Goal: Information Seeking & Learning: Stay updated

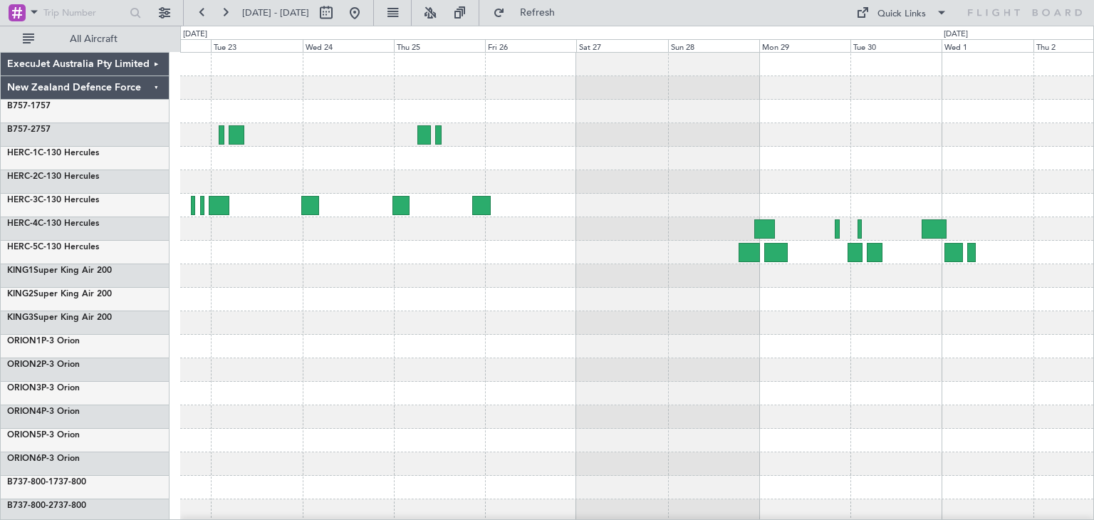
click at [1093, 402] on div "ExecuJet Australia Pty Limited New Zealand Defence Force B757-1 757 B757-2 757 …" at bounding box center [547, 273] width 1094 height 494
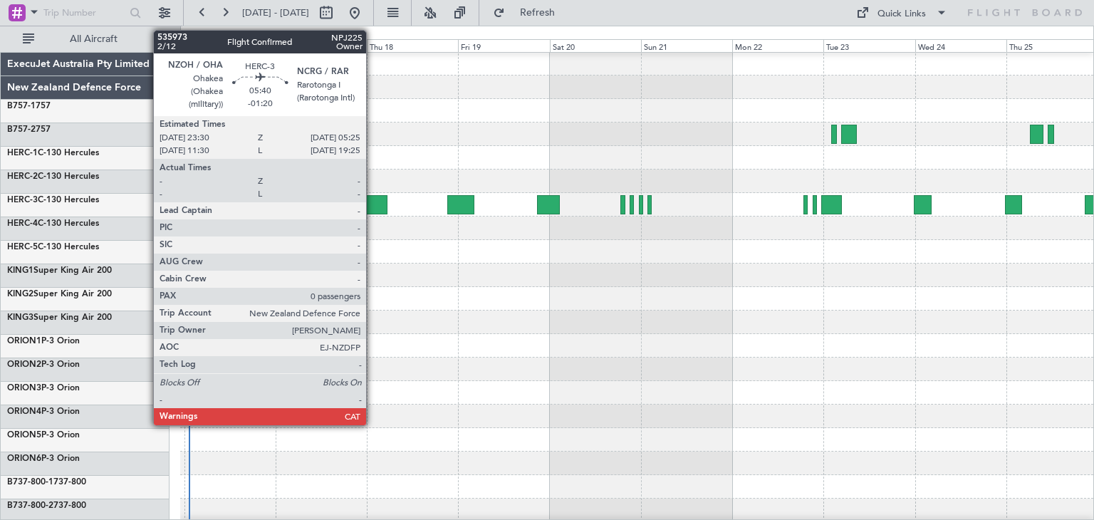
click at [372, 195] on div at bounding box center [375, 204] width 23 height 19
click at [373, 203] on div at bounding box center [375, 204] width 23 height 19
click at [372, 199] on div at bounding box center [375, 204] width 23 height 19
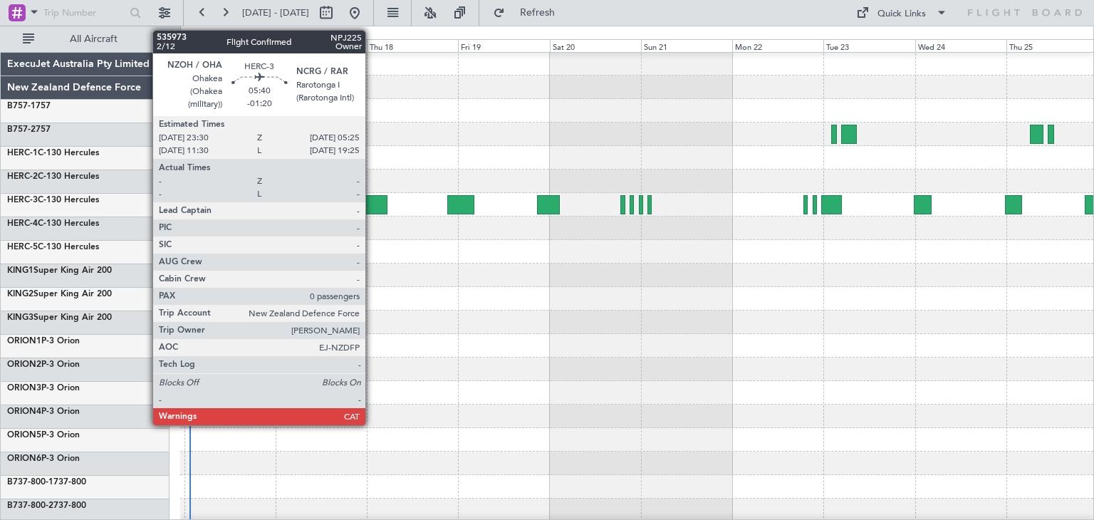
click at [372, 199] on div at bounding box center [375, 204] width 23 height 19
click at [377, 202] on div at bounding box center [375, 204] width 23 height 19
click at [376, 201] on div at bounding box center [375, 204] width 23 height 19
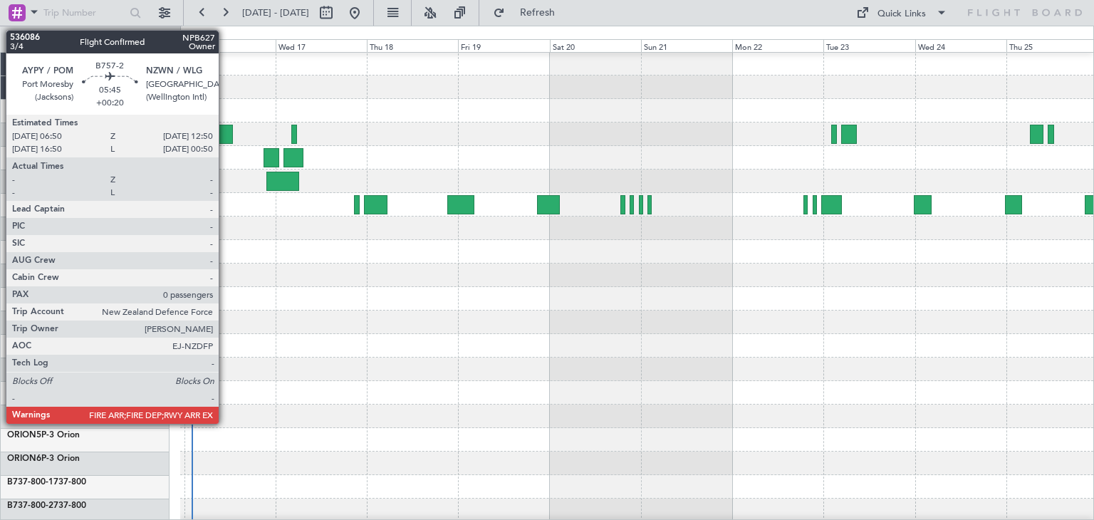
click at [224, 133] on div at bounding box center [221, 134] width 24 height 19
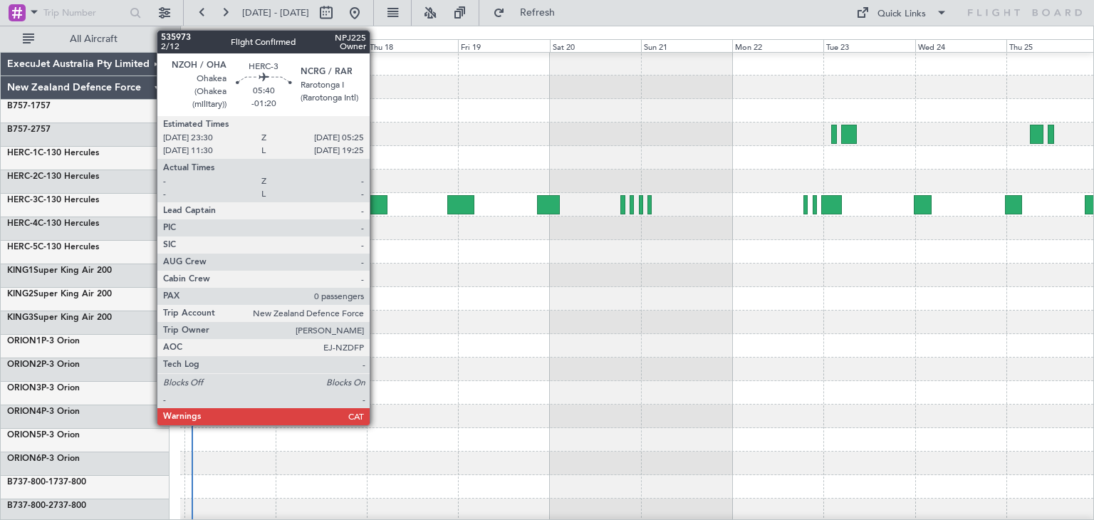
click at [376, 200] on div at bounding box center [375, 204] width 23 height 19
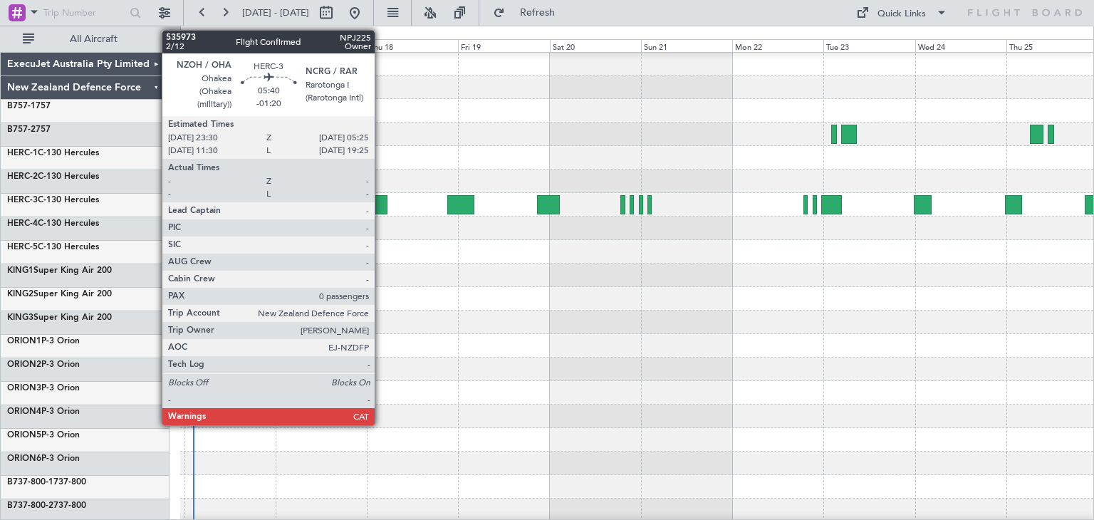
click at [381, 203] on div at bounding box center [375, 204] width 23 height 19
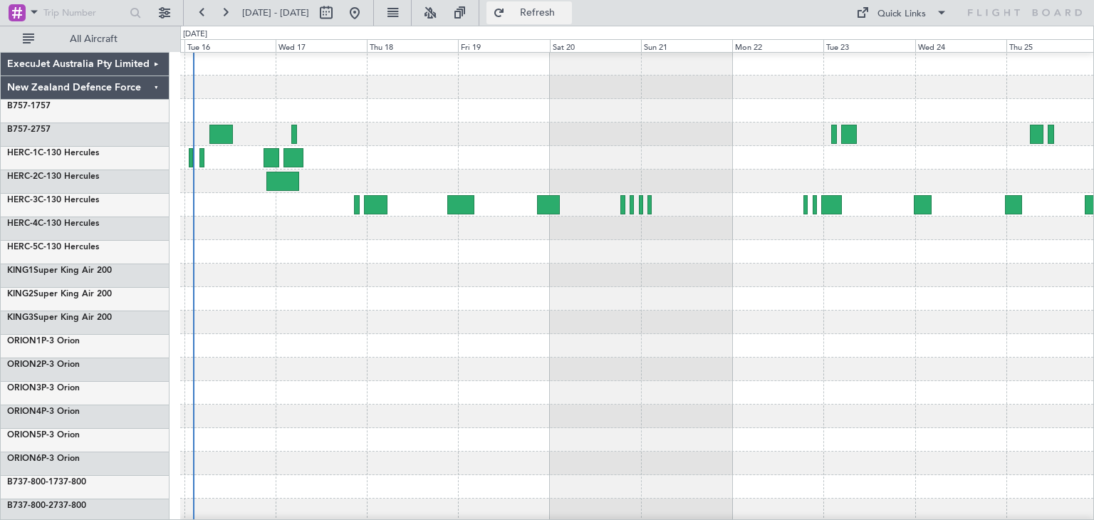
click at [572, 6] on button "Refresh" at bounding box center [528, 12] width 85 height 23
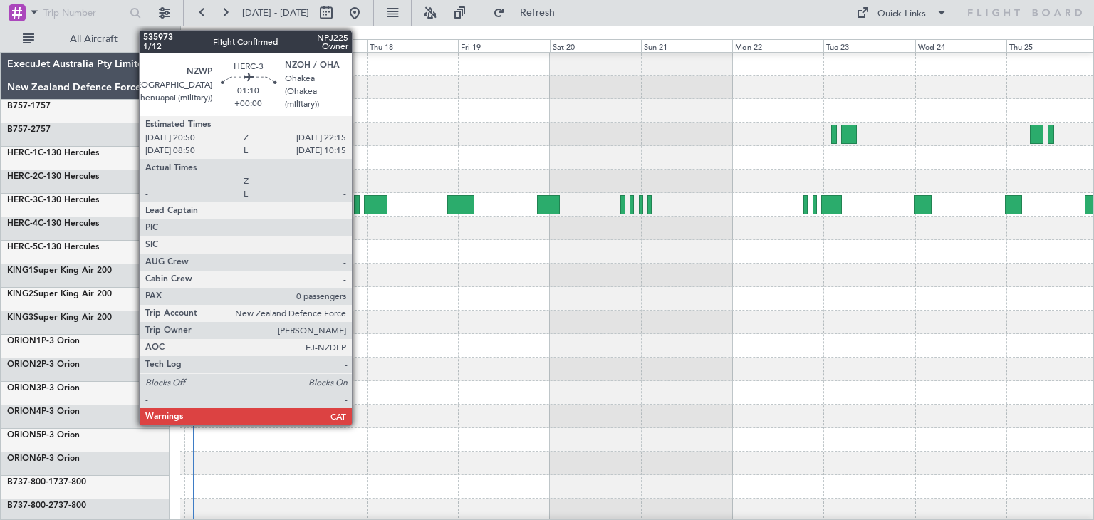
click at [358, 203] on div at bounding box center [357, 204] width 6 height 19
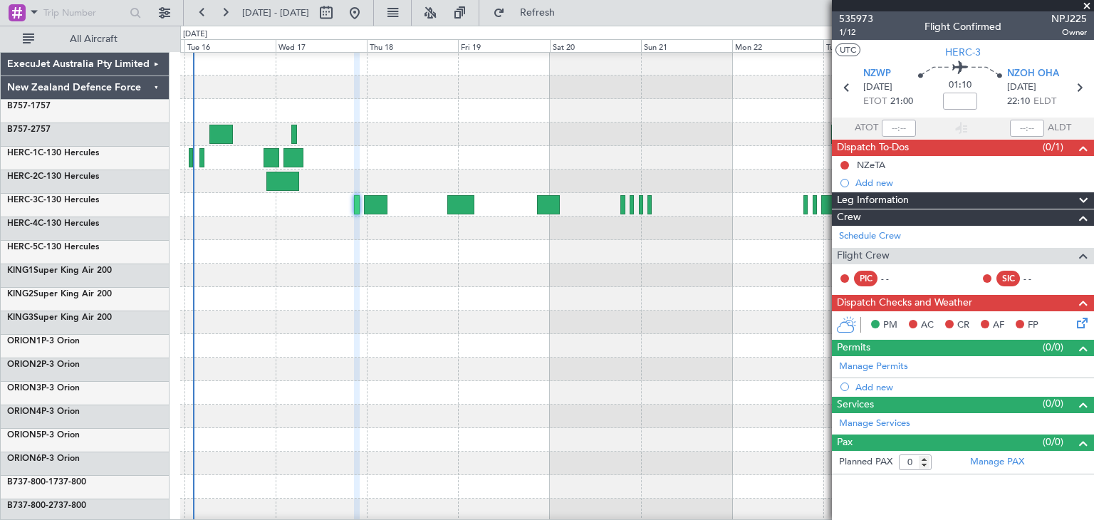
click at [1085, 3] on span at bounding box center [1087, 6] width 14 height 13
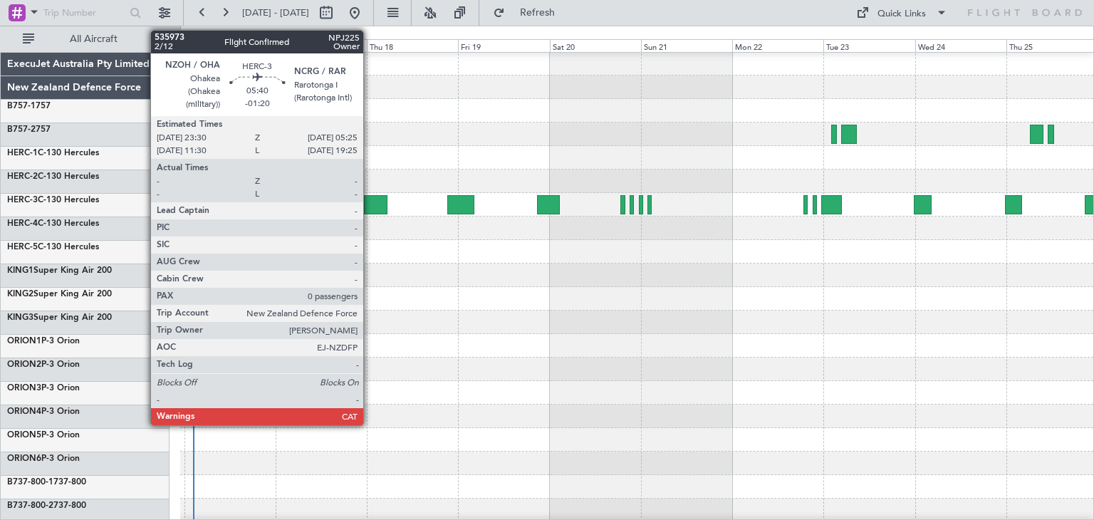
click at [370, 197] on div at bounding box center [375, 204] width 23 height 19
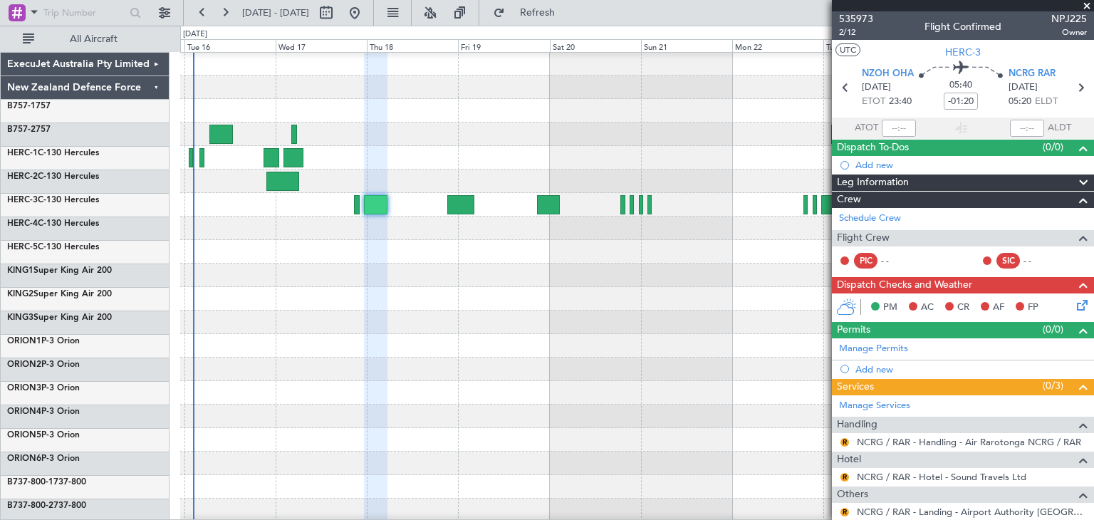
click at [1085, 4] on span at bounding box center [1087, 6] width 14 height 13
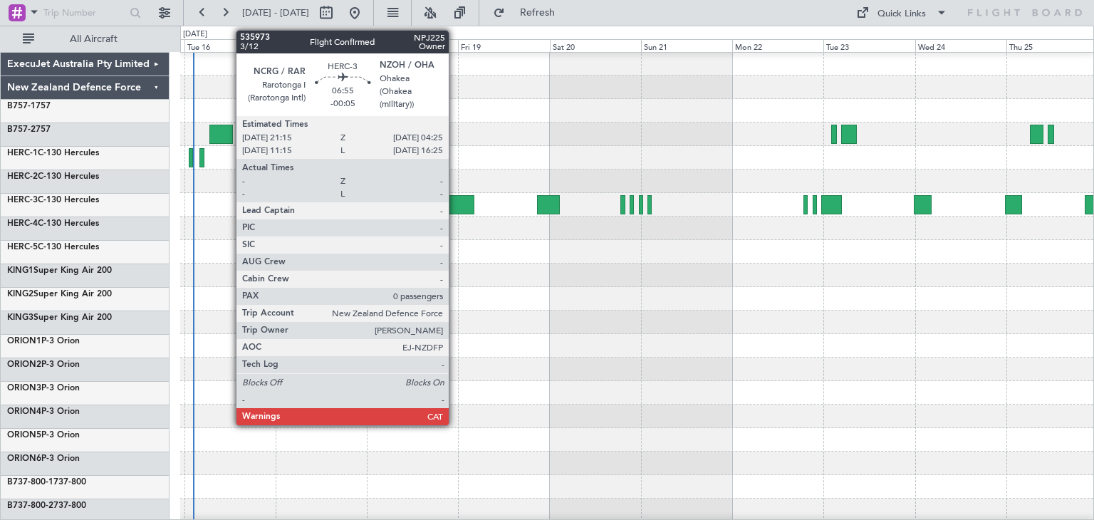
click at [455, 196] on div at bounding box center [461, 204] width 28 height 19
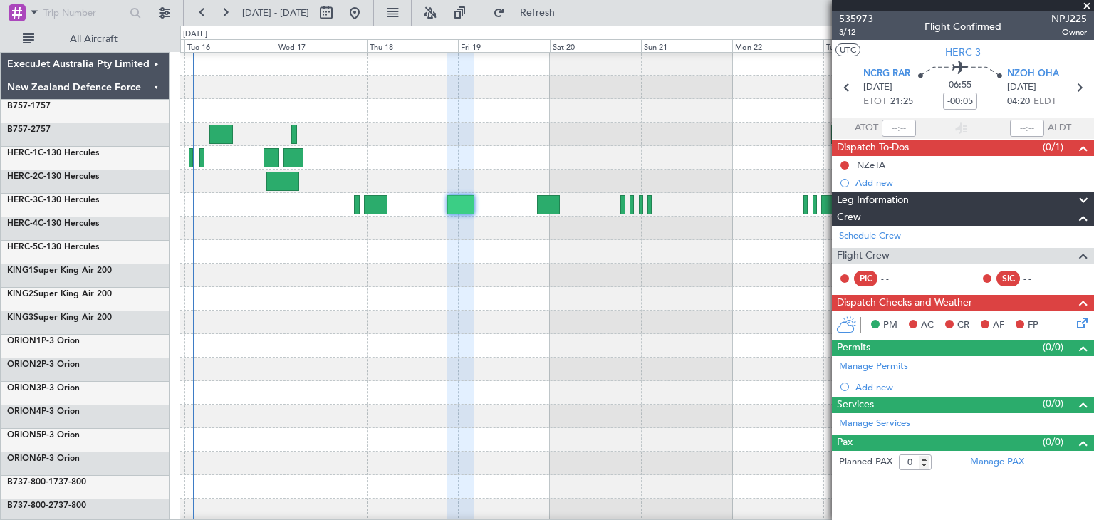
click at [1085, 6] on span at bounding box center [1087, 6] width 14 height 13
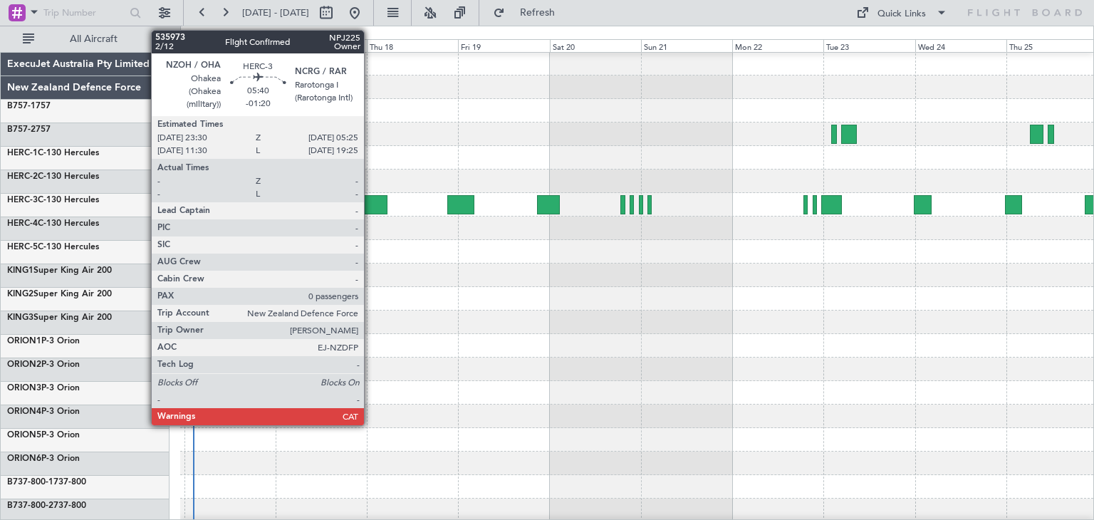
click at [370, 206] on div at bounding box center [375, 204] width 23 height 19
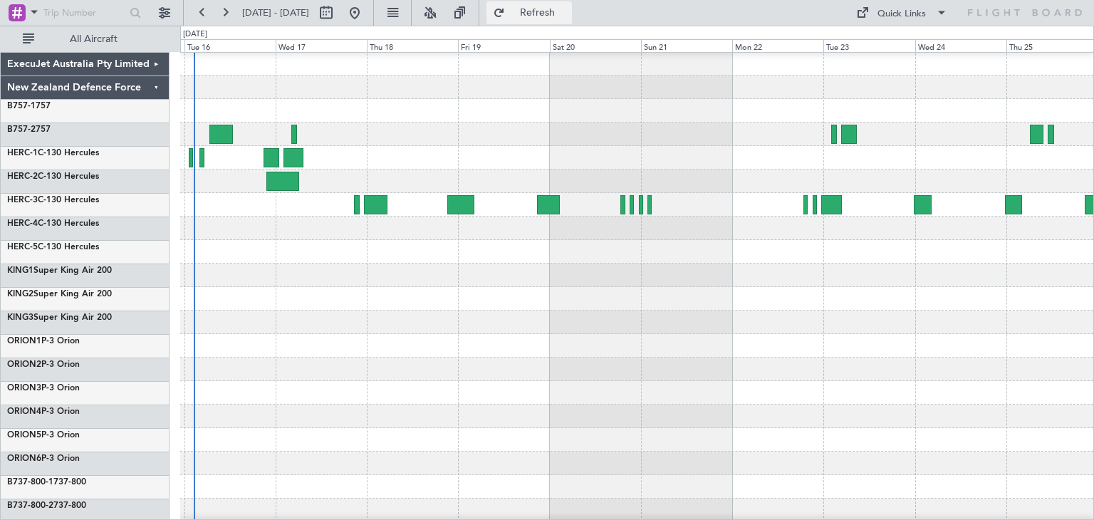
drag, startPoint x: 585, startPoint y: 18, endPoint x: 572, endPoint y: 18, distance: 12.8
click at [568, 18] on span "Refresh" at bounding box center [538, 13] width 60 height 10
